Goal: Navigation & Orientation: Find specific page/section

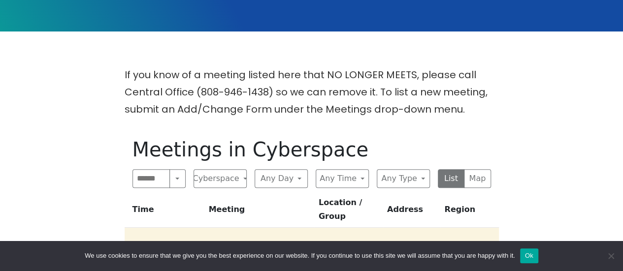
scroll to position [246, 0]
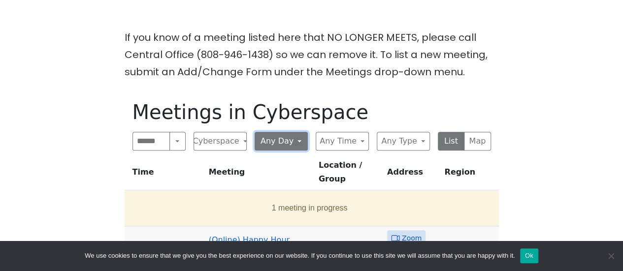
click at [287, 143] on button "Any Day" at bounding box center [281, 141] width 53 height 19
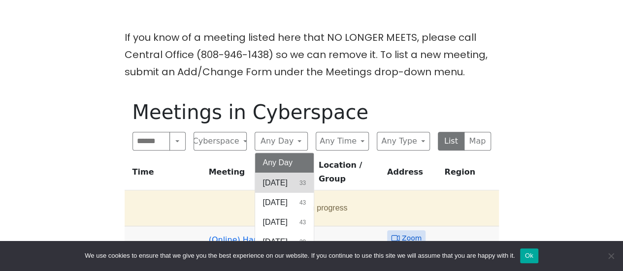
click at [287, 178] on span "[DATE]" at bounding box center [275, 183] width 25 height 12
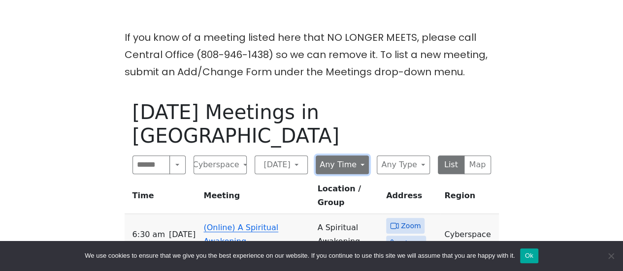
click at [340, 156] on button "Any Time" at bounding box center [342, 165] width 53 height 19
click at [341, 156] on button "Any Time" at bounding box center [342, 165] width 53 height 19
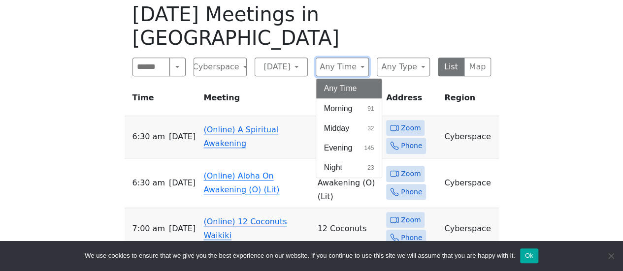
scroll to position [345, 0]
click at [392, 169] on icon at bounding box center [394, 173] width 9 height 9
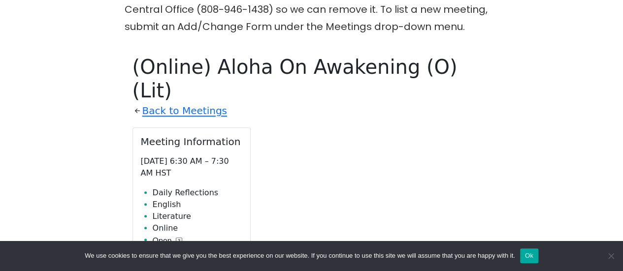
scroll to position [289, 0]
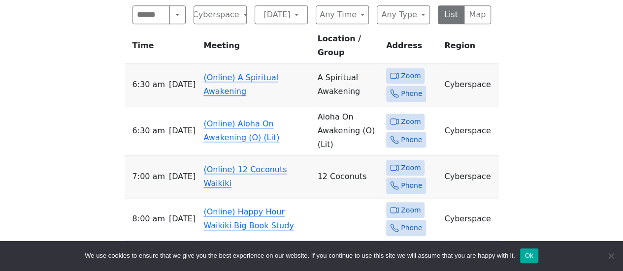
scroll to position [394, 0]
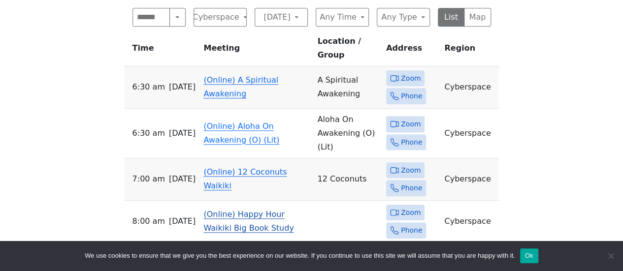
click at [208, 210] on link "(Online) Happy Hour Waikiki Big Book Study" at bounding box center [248, 221] width 90 height 23
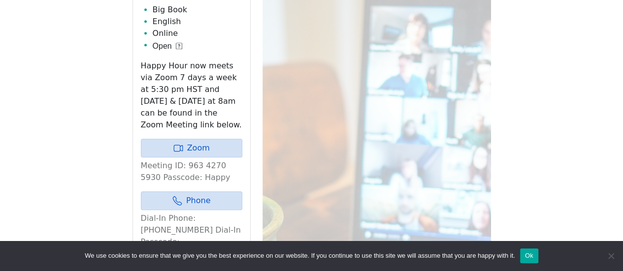
scroll to position [437, 0]
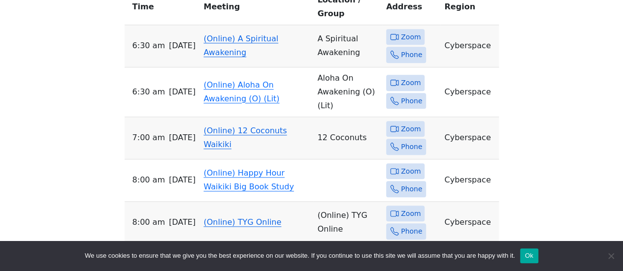
scroll to position [542, 0]
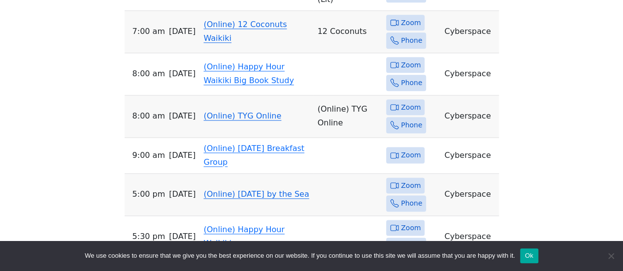
click at [169, 109] on span "[DATE]" at bounding box center [182, 116] width 27 height 14
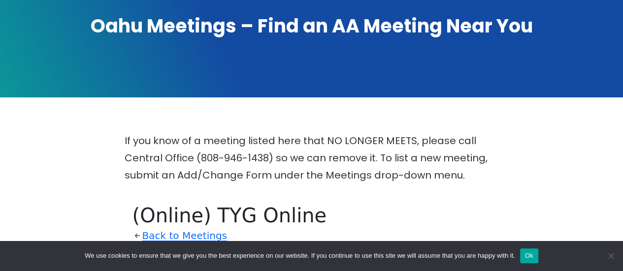
scroll to position [141, 0]
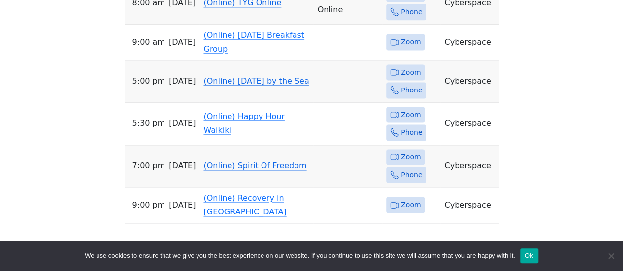
scroll to position [640, 0]
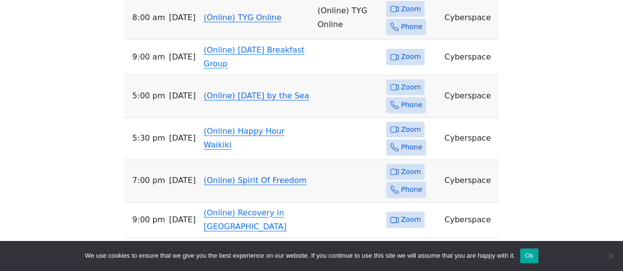
click at [230, 91] on link "(Online) Sunday by the Sea" at bounding box center [255, 95] width 105 height 9
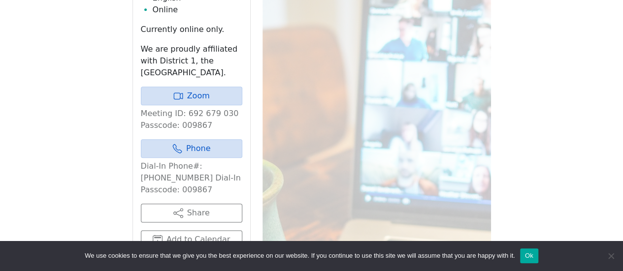
scroll to position [486, 0]
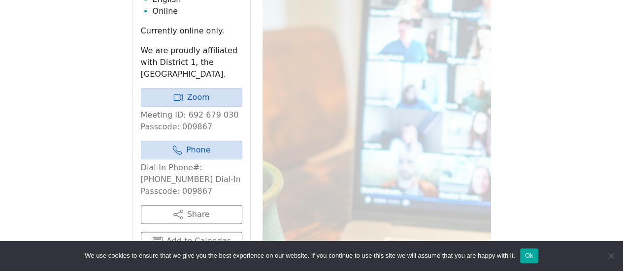
scroll to position [640, 0]
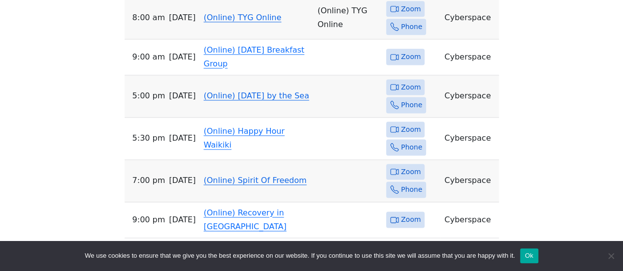
click at [232, 176] on link "(Online) Spirit Of Freedom" at bounding box center [254, 180] width 103 height 9
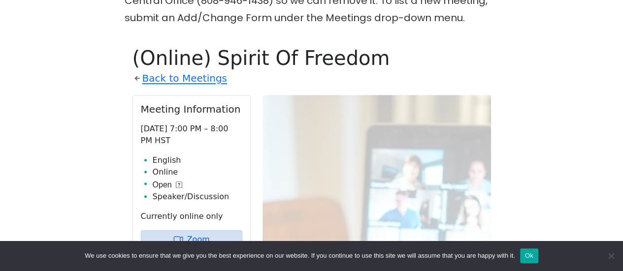
scroll to position [191, 0]
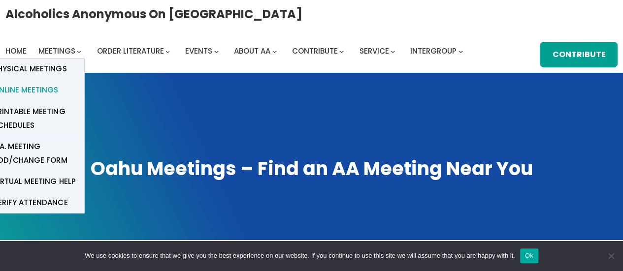
click at [49, 85] on span "Online Meetings" at bounding box center [25, 90] width 65 height 14
click at [53, 88] on span "Online Meetings" at bounding box center [25, 90] width 65 height 14
click at [39, 87] on span "Online Meetings" at bounding box center [25, 90] width 65 height 14
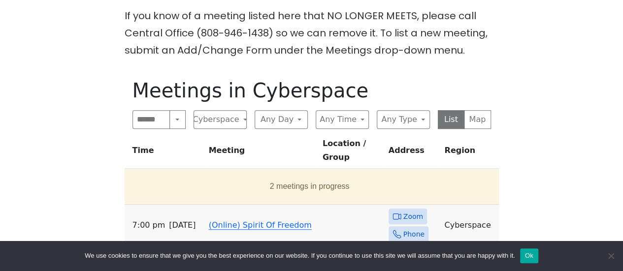
scroll to position [295, 0]
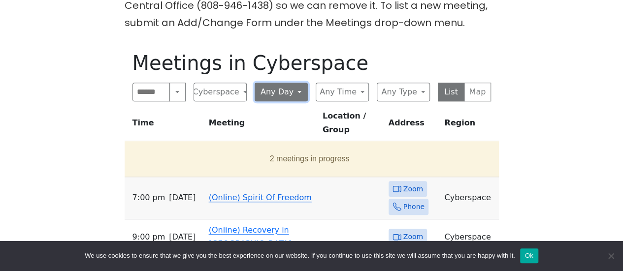
click at [280, 92] on button "Any Day" at bounding box center [281, 92] width 53 height 19
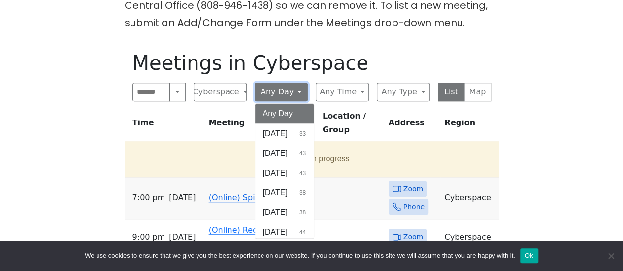
click at [280, 92] on button "Any Day" at bounding box center [281, 92] width 53 height 19
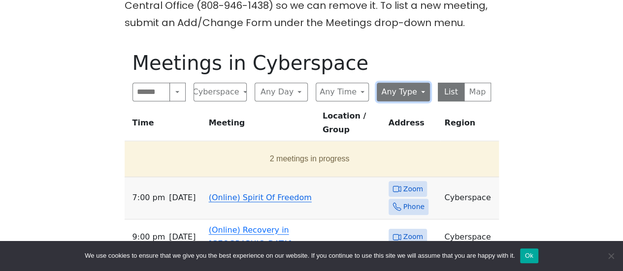
click at [419, 90] on button "Any Type" at bounding box center [403, 92] width 53 height 19
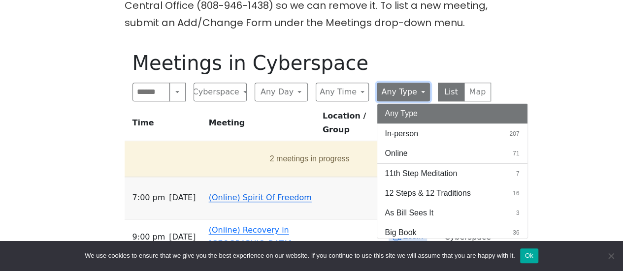
click at [419, 90] on button "Any Type" at bounding box center [403, 92] width 53 height 19
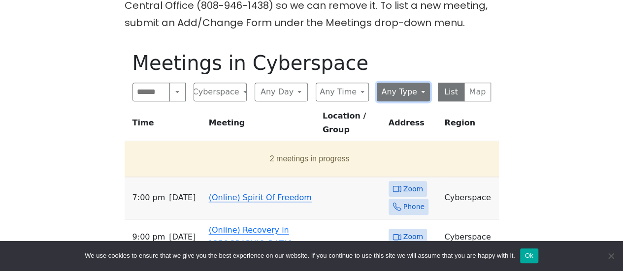
click at [419, 90] on button "Any Type" at bounding box center [403, 92] width 53 height 19
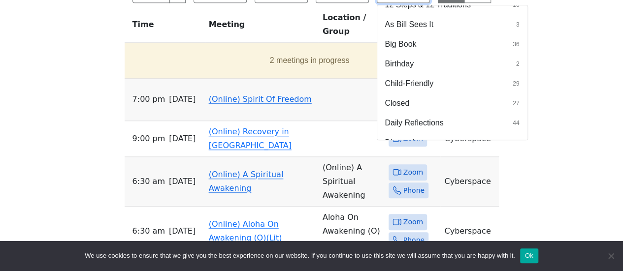
scroll to position [98, 0]
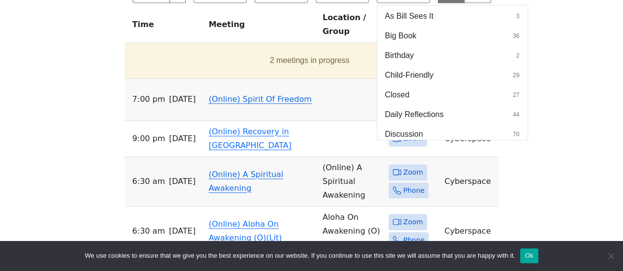
click at [47, 113] on div "If you know of a meeting listed here that NO LONGER MEETS, please call Central …" at bounding box center [311, 189] width 561 height 617
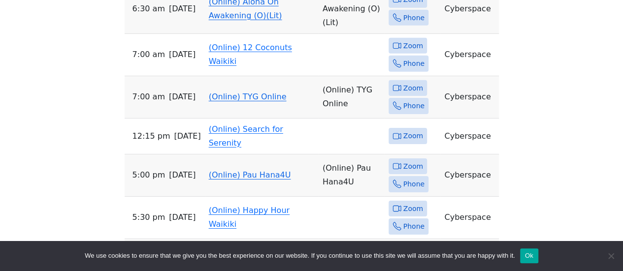
scroll to position [1576, 0]
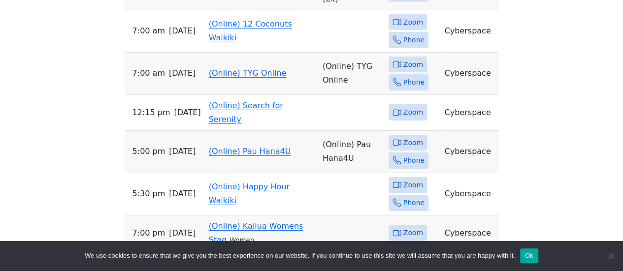
click at [248, 222] on link "(Online) Kailua Womens Stag" at bounding box center [256, 233] width 95 height 23
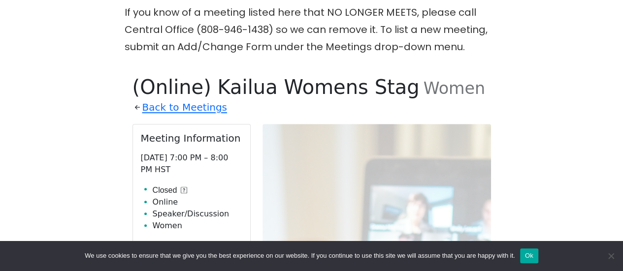
scroll to position [98, 0]
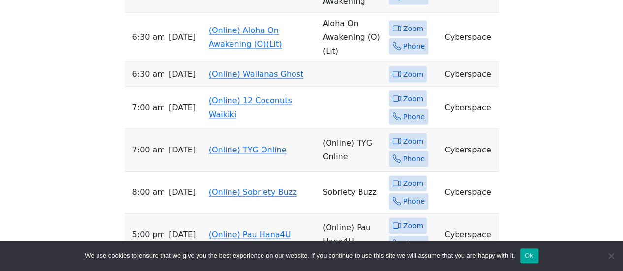
scroll to position [1076, 0]
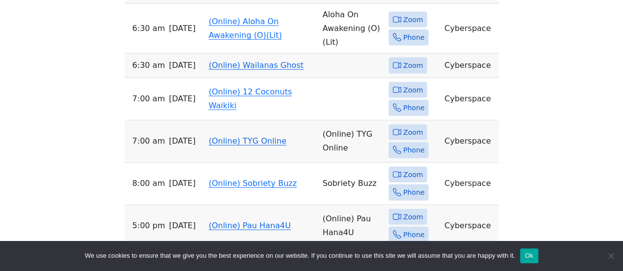
click at [239, 221] on link "(Online) Pau Hana4U" at bounding box center [250, 225] width 82 height 9
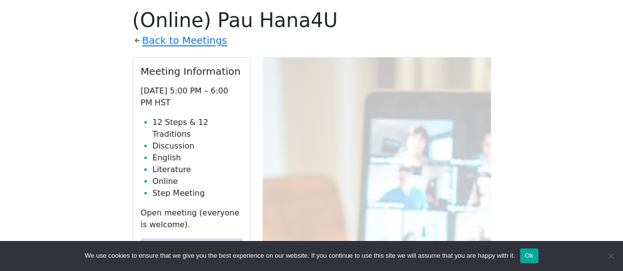
scroll to position [92, 0]
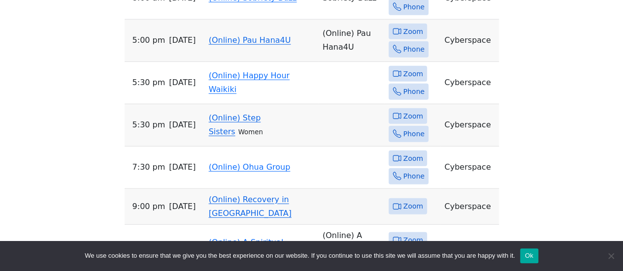
scroll to position [1300, 0]
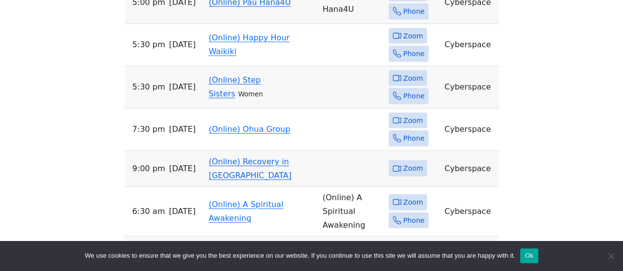
click at [261, 75] on link "(Online) Step Sisters" at bounding box center [235, 86] width 52 height 23
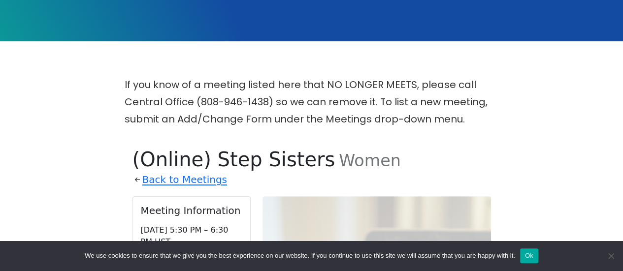
scroll to position [191, 0]
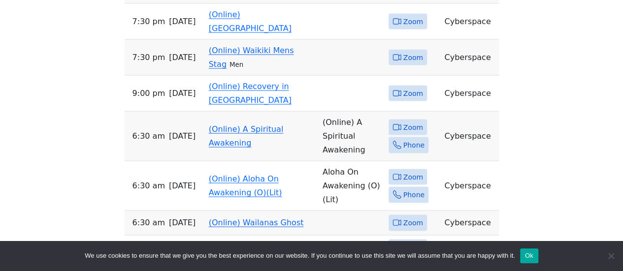
scroll to position [968, 0]
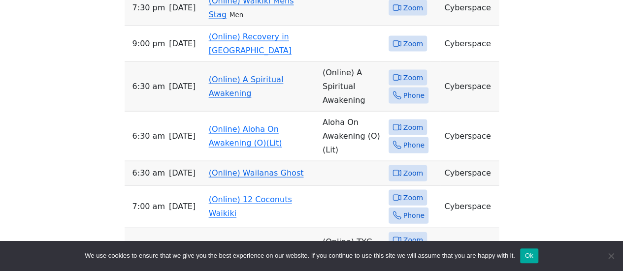
click at [258, 168] on link "(Online) Wailanas Ghost" at bounding box center [256, 172] width 95 height 9
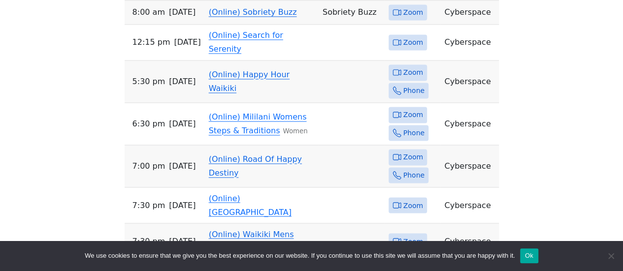
scroll to position [751, 0]
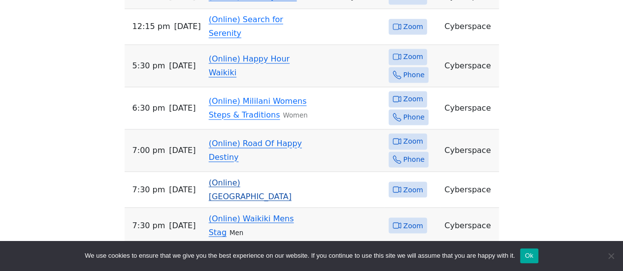
click at [231, 178] on link "(Online) [GEOGRAPHIC_DATA]" at bounding box center [250, 189] width 83 height 23
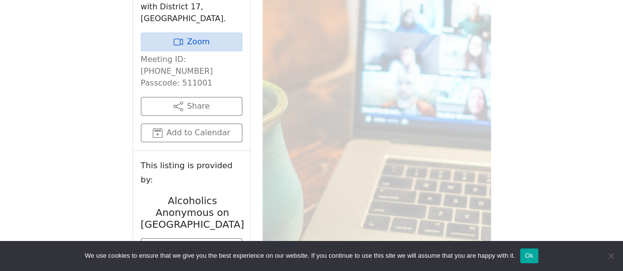
scroll to position [535, 0]
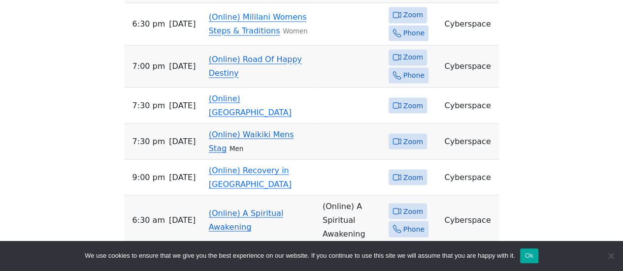
scroll to position [898, 0]
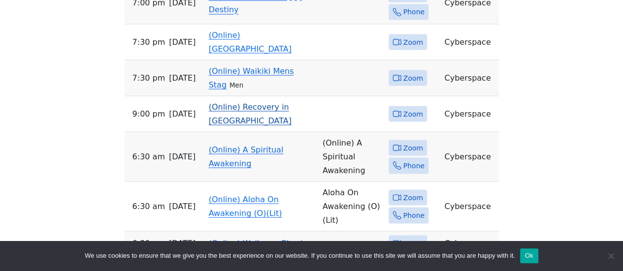
click at [240, 102] on link "(Online) Recovery in [GEOGRAPHIC_DATA]" at bounding box center [250, 113] width 83 height 23
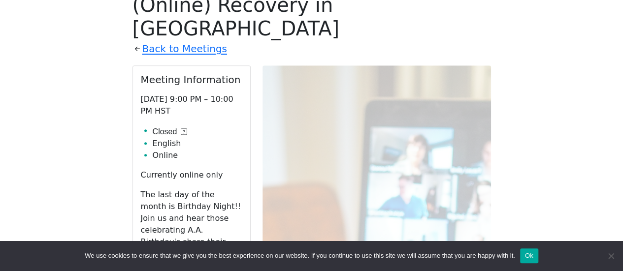
scroll to position [338, 0]
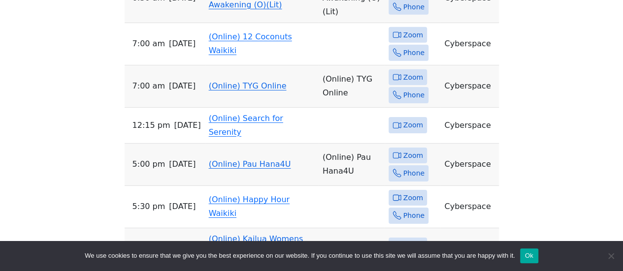
scroll to position [1564, 0]
click at [262, 107] on td "(Online) Search for Serenity" at bounding box center [262, 125] width 114 height 36
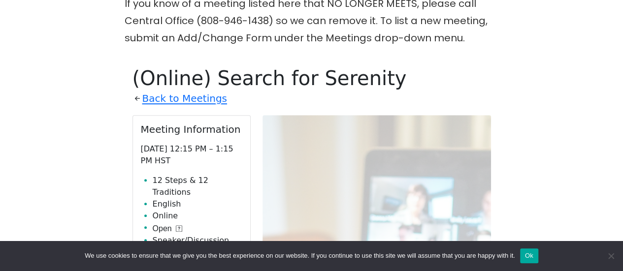
scroll to position [388, 0]
